Goal: Navigation & Orientation: Find specific page/section

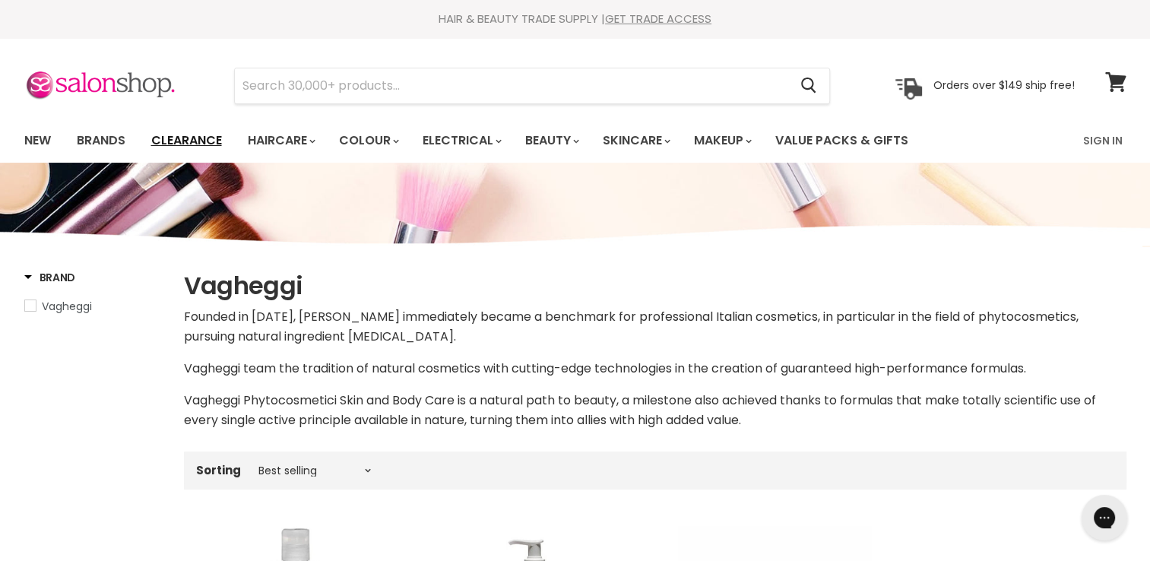
click at [191, 141] on link "Clearance" at bounding box center [186, 141] width 93 height 32
click at [193, 140] on link "Clearance" at bounding box center [186, 141] width 93 height 32
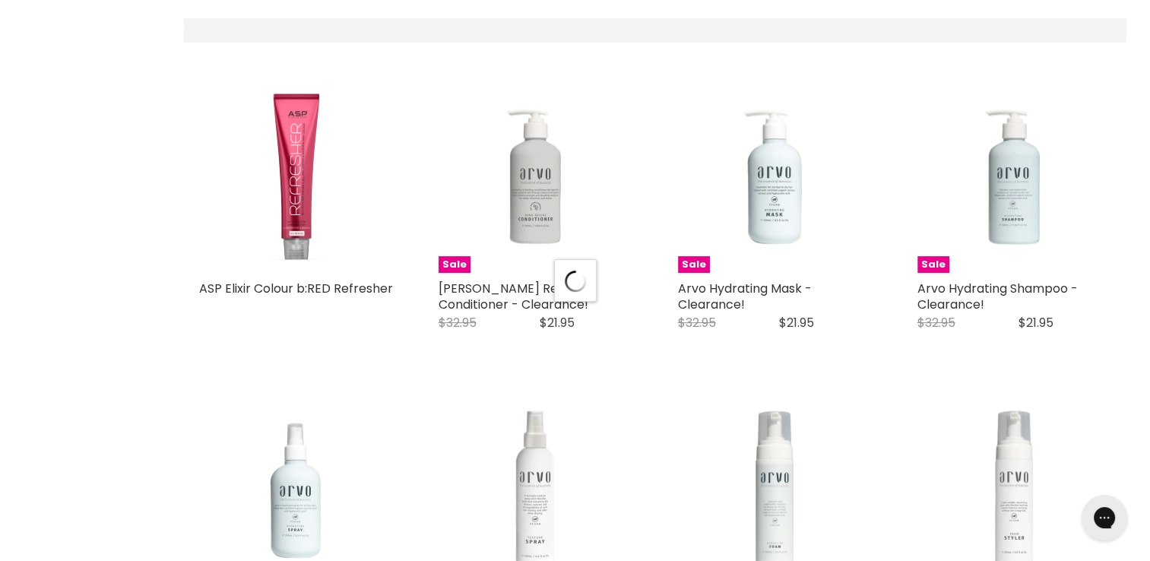
select select "created-descending"
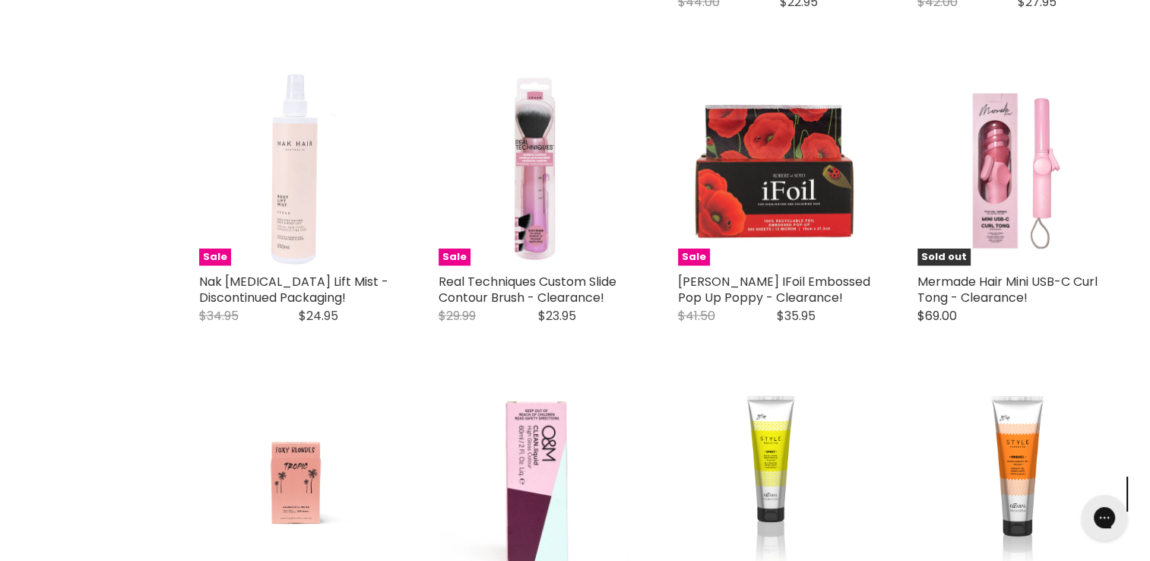
scroll to position [3496, 0]
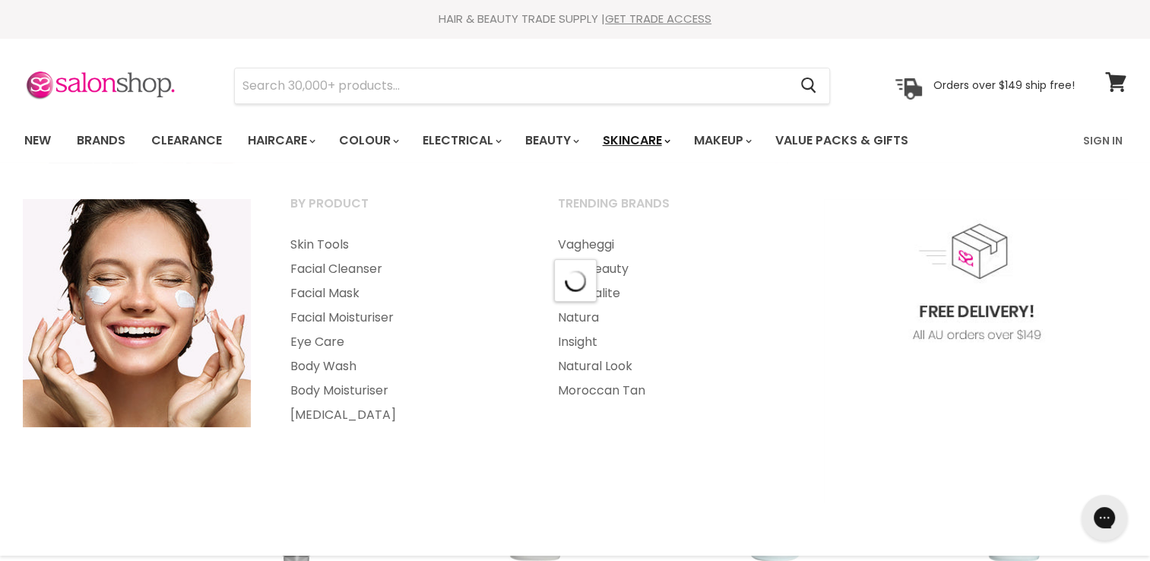
click at [657, 139] on link "Skincare" at bounding box center [635, 141] width 88 height 32
select select "created-descending"
click at [328, 344] on link "Eye Care" at bounding box center [403, 342] width 265 height 24
